Goal: Find contact information: Find contact information

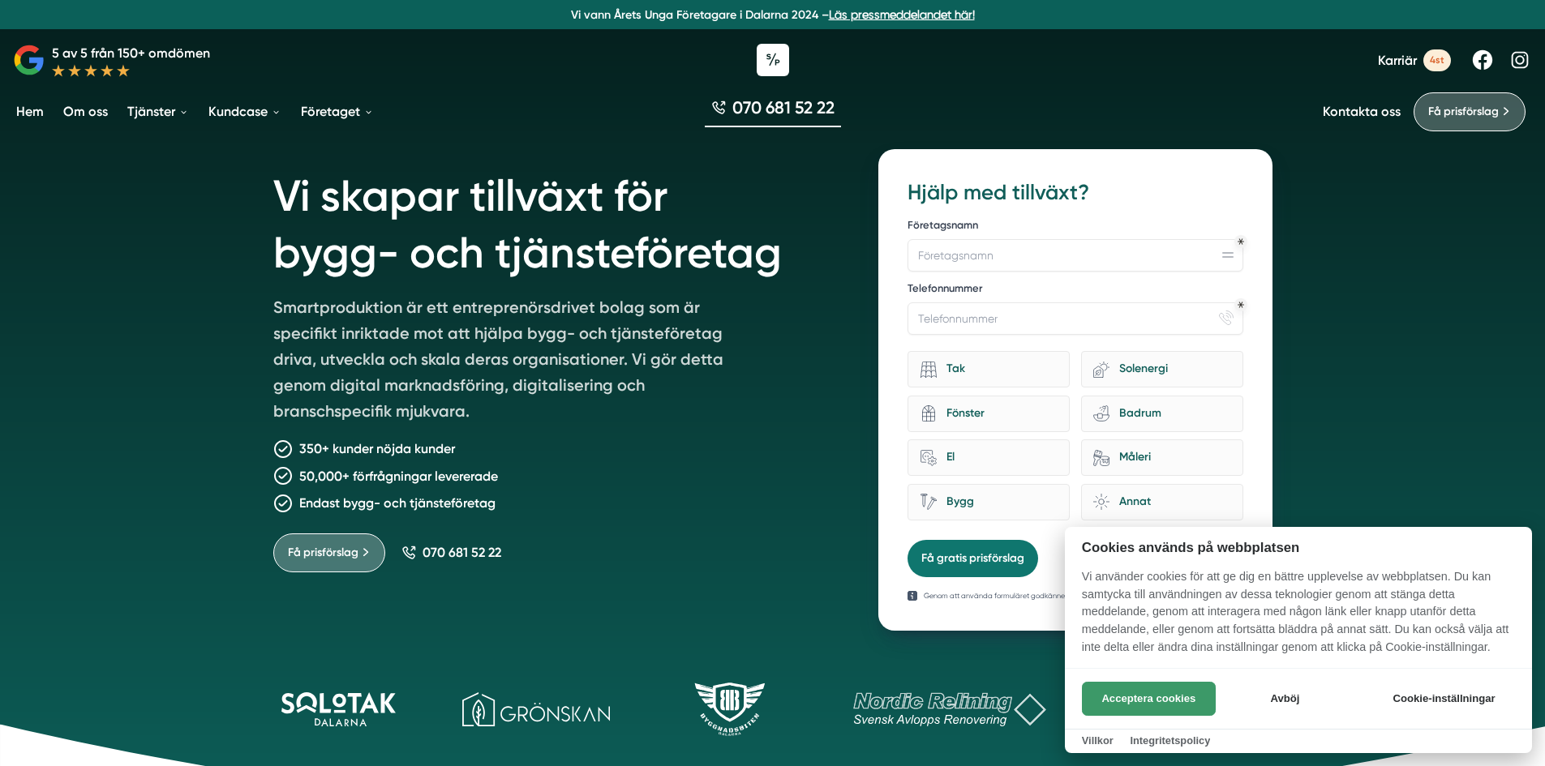
click at [1168, 705] on button "Acceptera cookies" at bounding box center [1149, 699] width 134 height 34
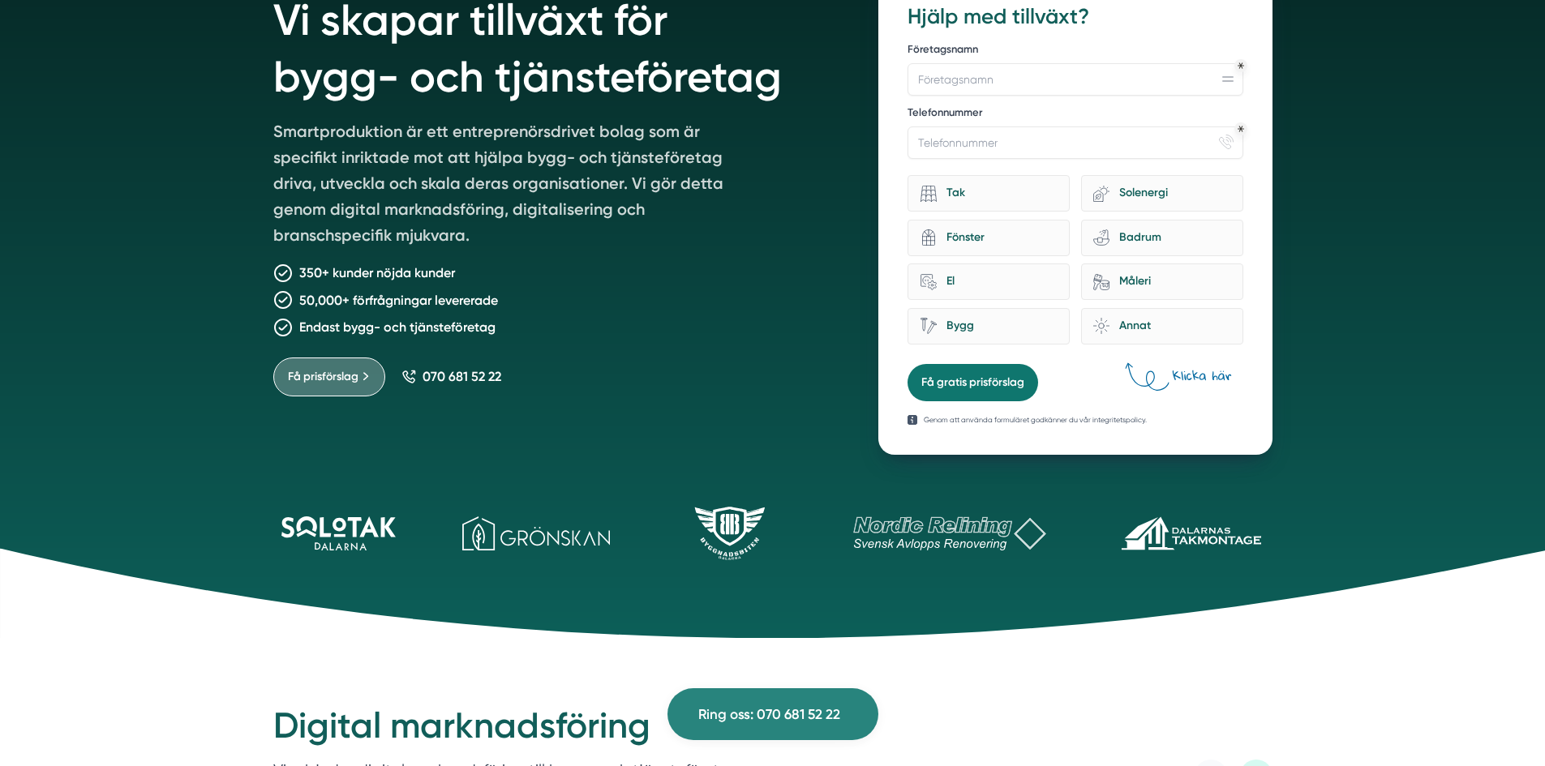
scroll to position [26, 0]
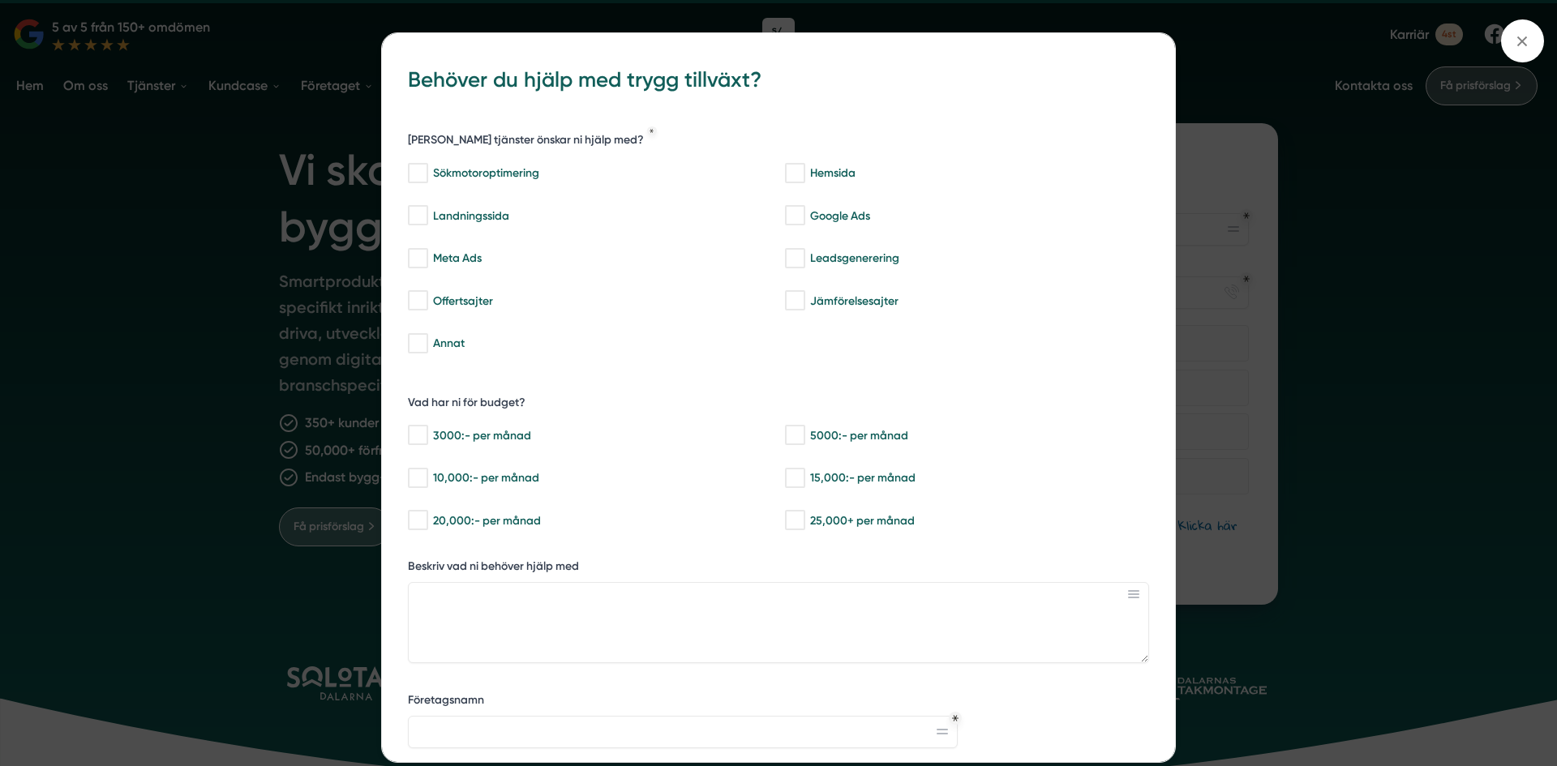
click at [352, 86] on div "bbc9b822-b2c6-488a-ab3e-9a2d59e49c7c Behöver du hjälp med trygg tillväxt? Vilka…" at bounding box center [778, 383] width 1557 height 766
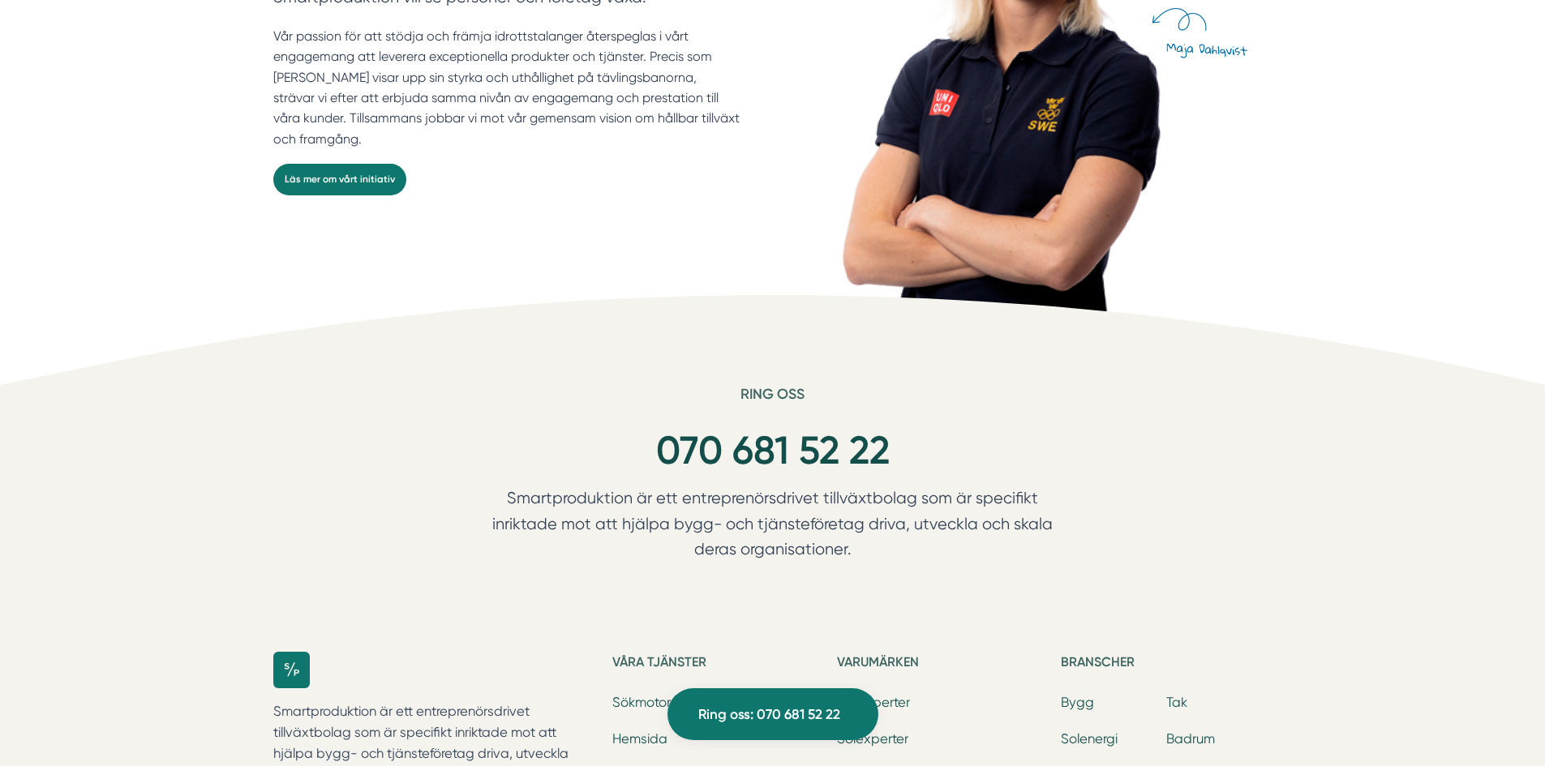
scroll to position [5422, 0]
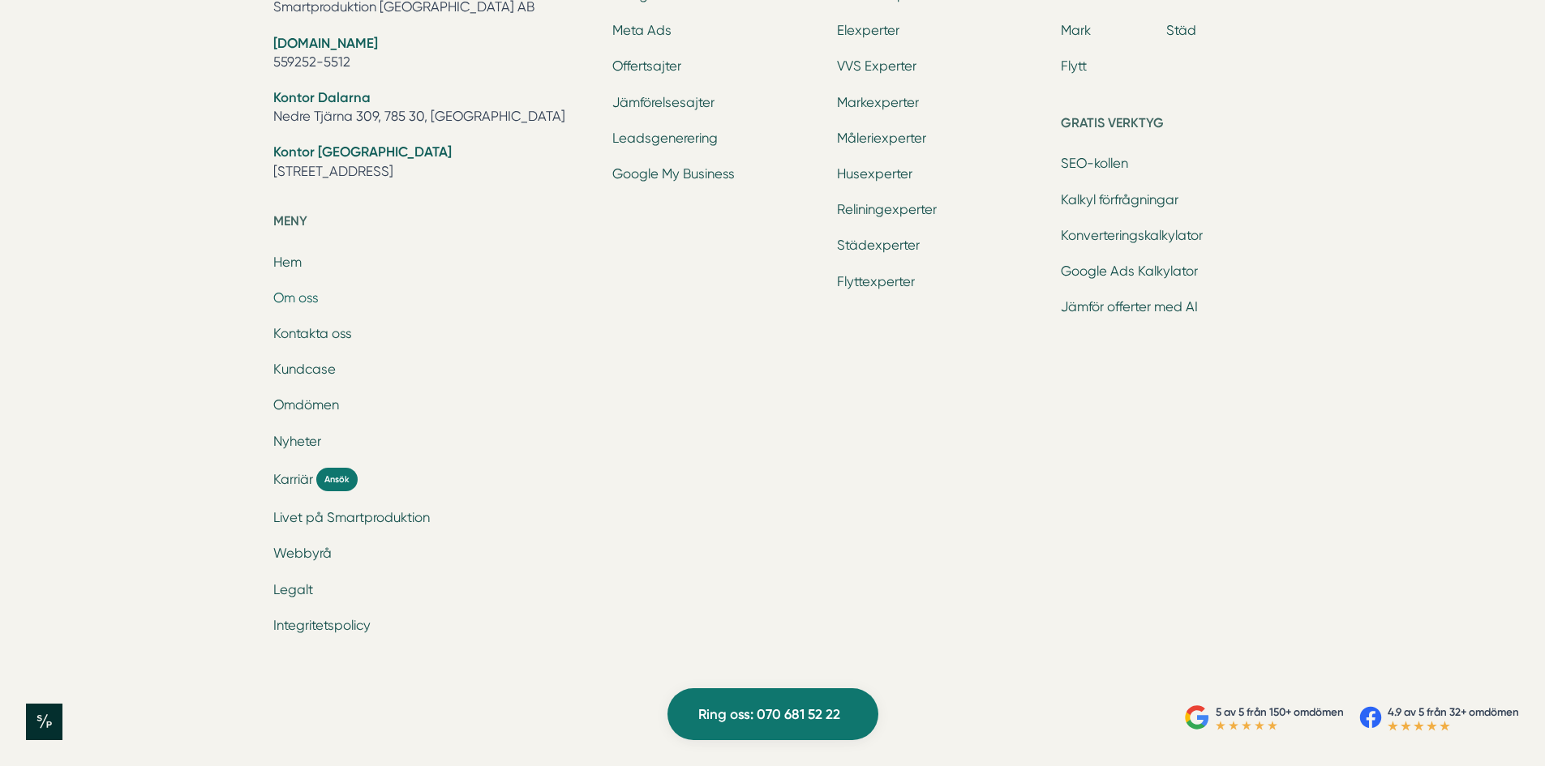
click at [306, 302] on link "Om oss" at bounding box center [295, 297] width 45 height 15
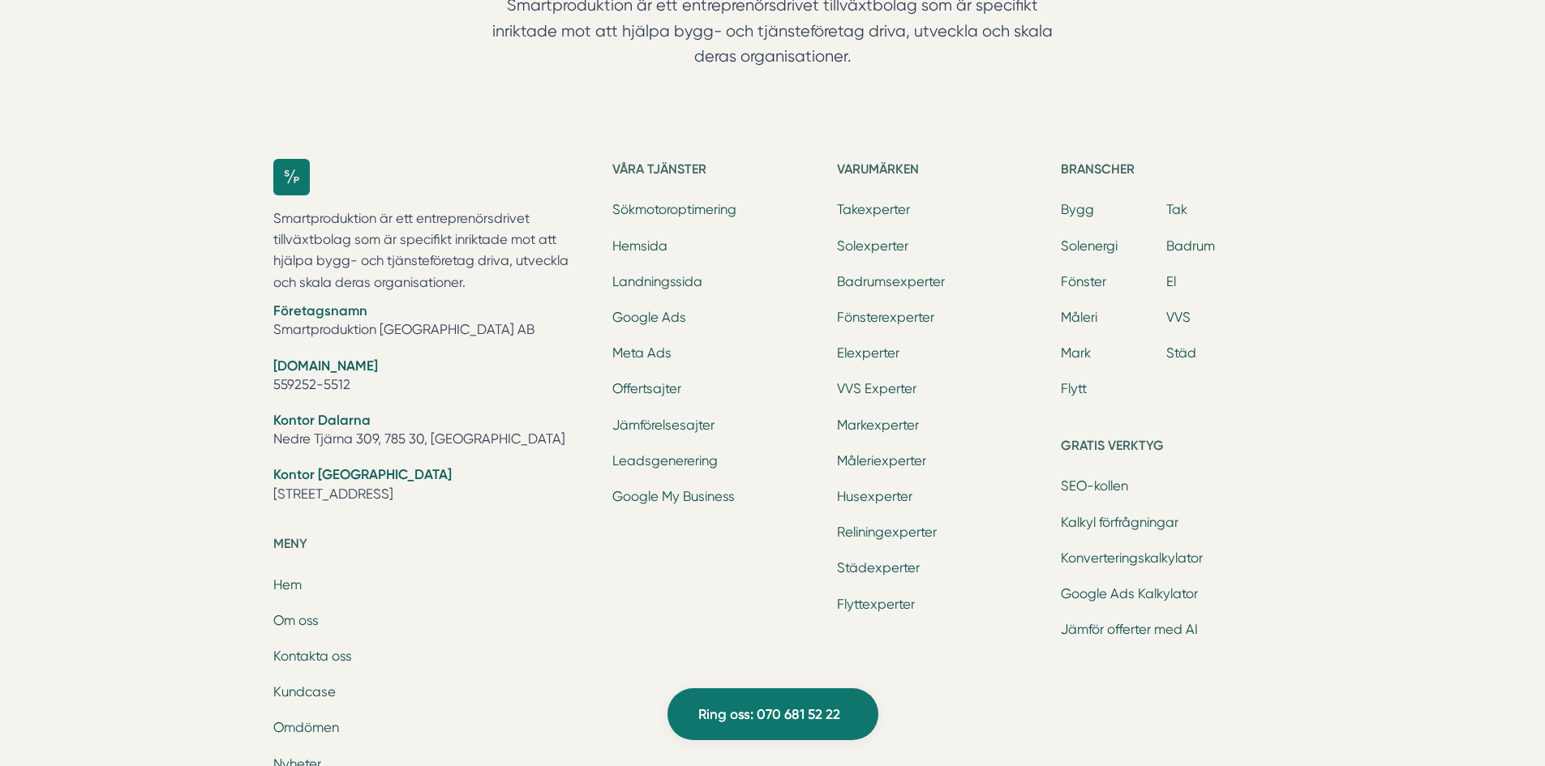
scroll to position [5016, 0]
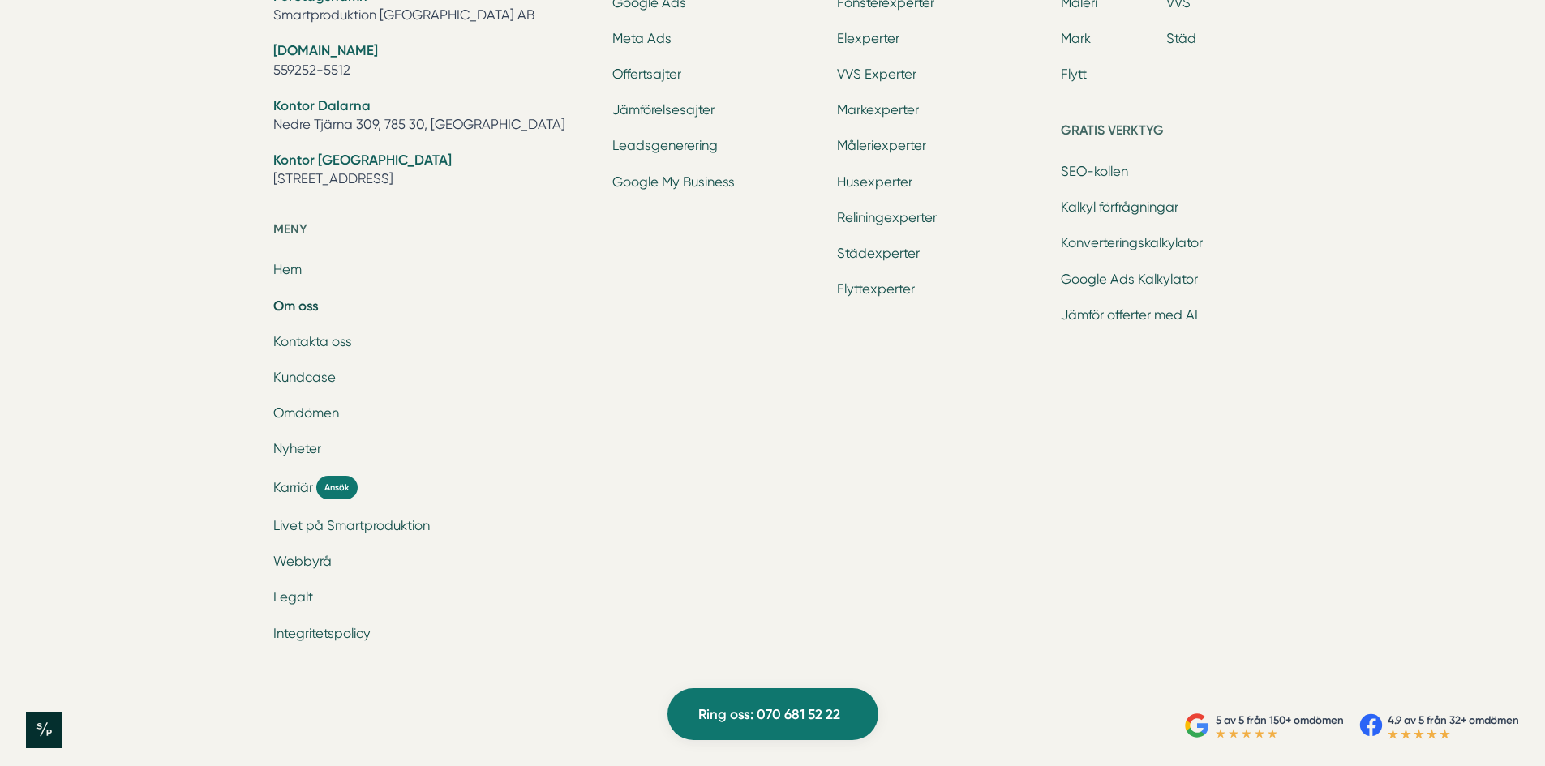
scroll to position [5472, 0]
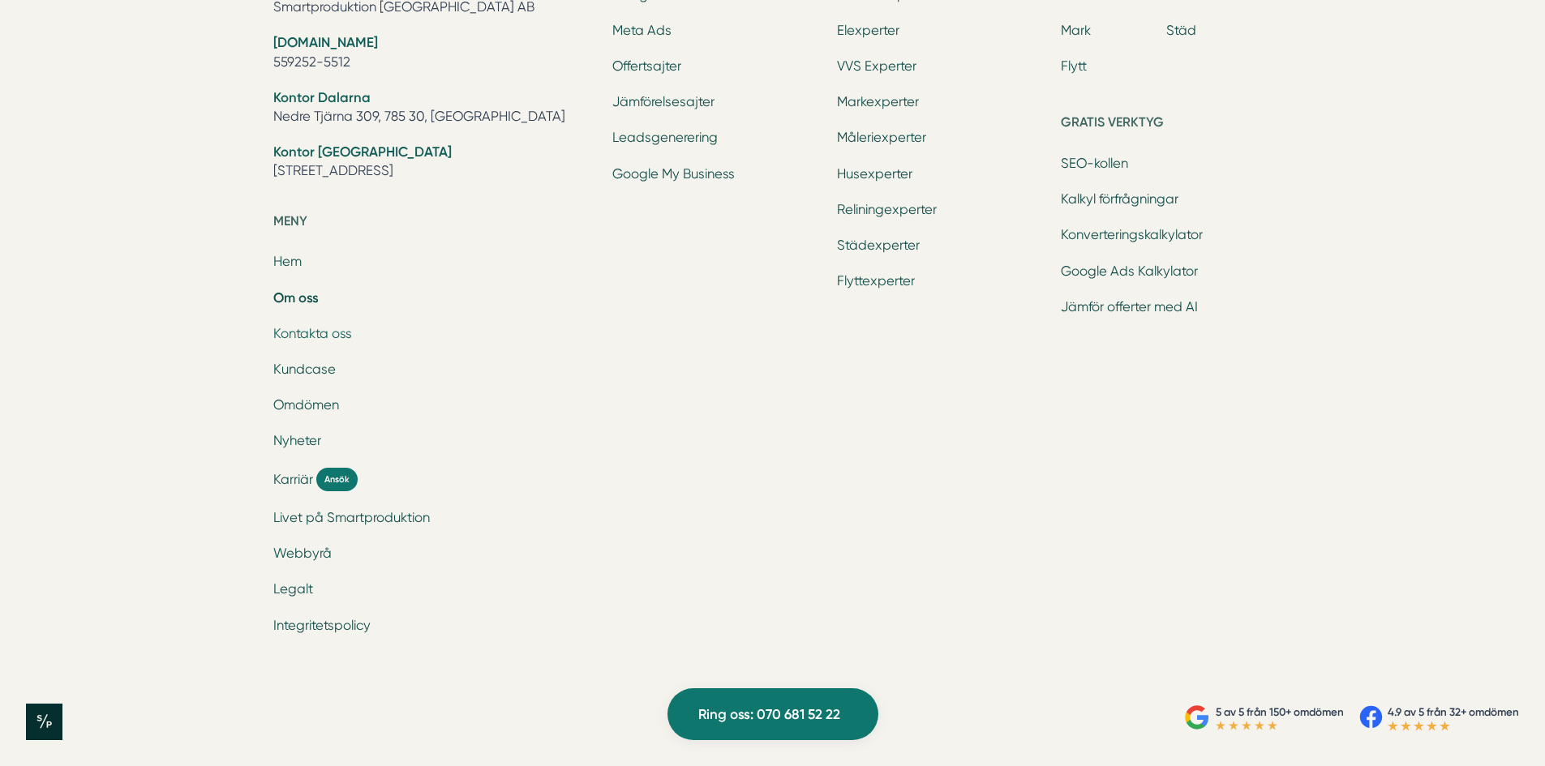
click at [307, 337] on link "Kontakta oss" at bounding box center [312, 333] width 79 height 15
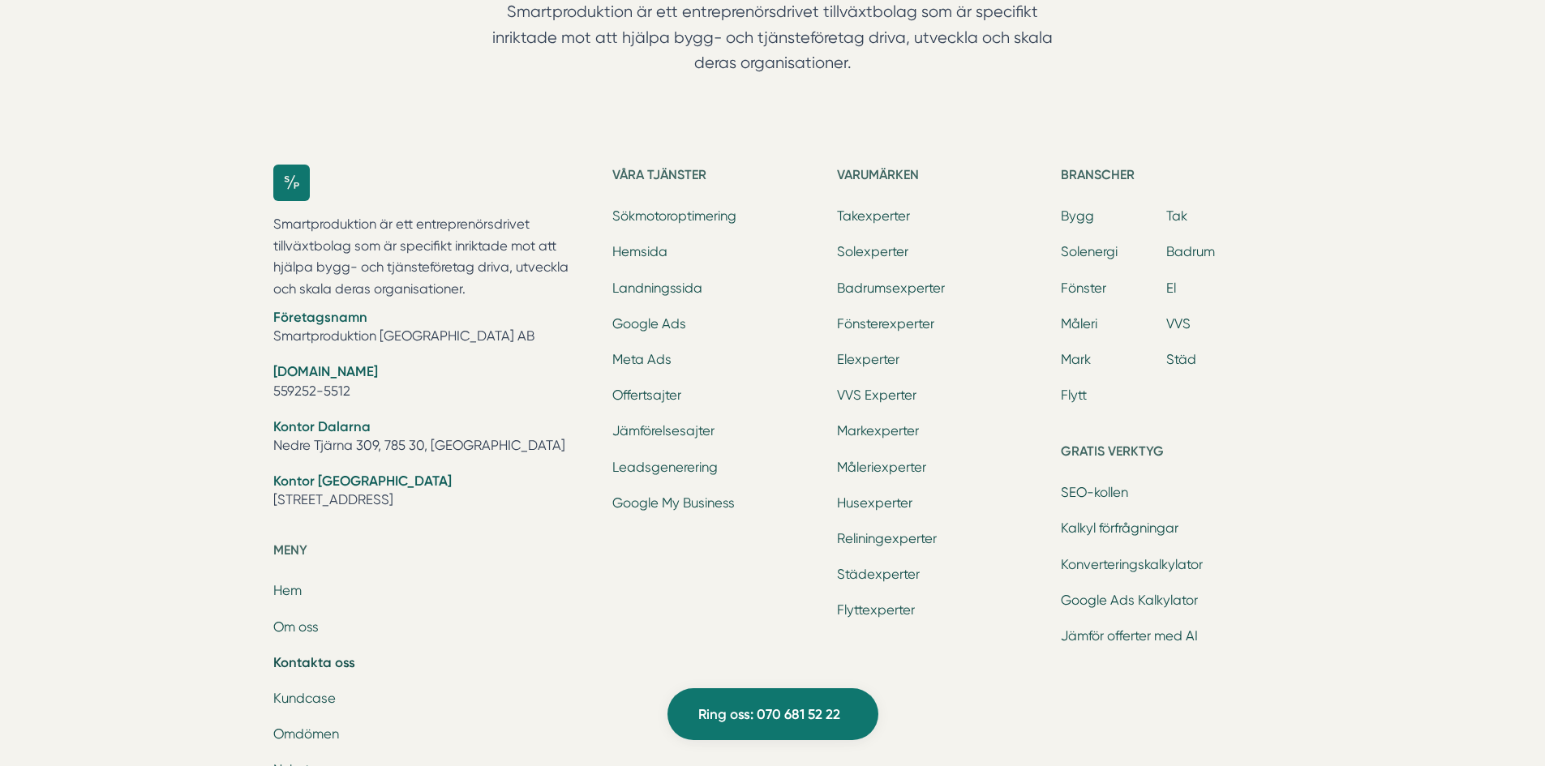
scroll to position [2027, 0]
